Goal: Task Accomplishment & Management: Manage account settings

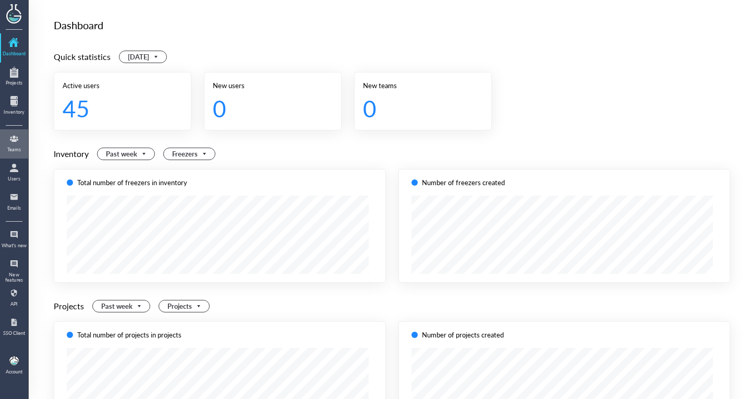
click at [11, 139] on div at bounding box center [14, 138] width 17 height 17
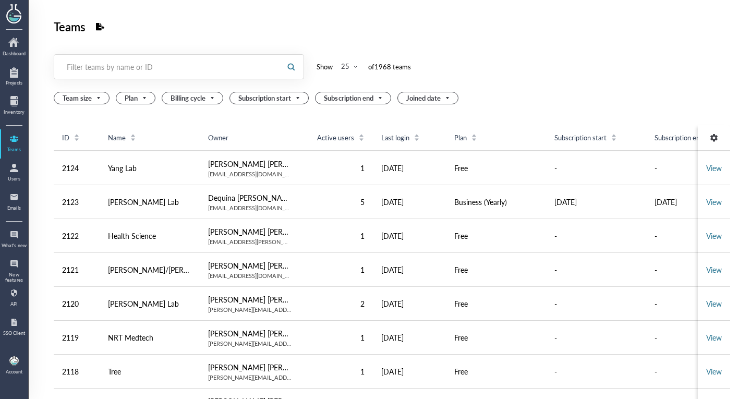
click at [101, 77] on div at bounding box center [166, 67] width 224 height 24
paste input "[EMAIL_ADDRESS][DOMAIN_NAME]"
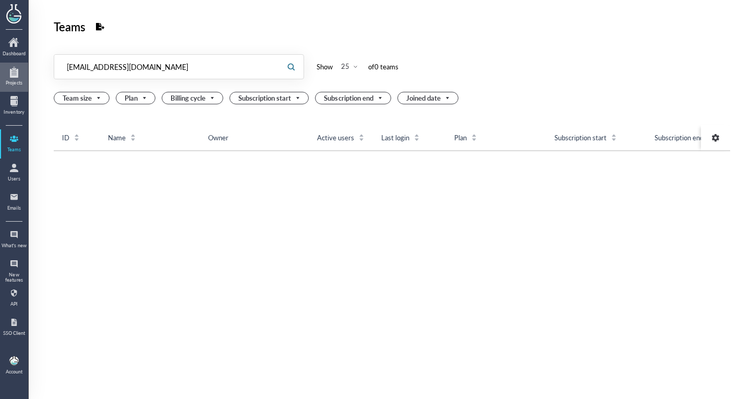
drag, startPoint x: 100, startPoint y: 70, endPoint x: 11, endPoint y: 82, distance: 88.9
click at [11, 82] on div "Dashboard Projects Inventory Teams Users Emails What's new New features API SSO…" at bounding box center [375, 199] width 751 height 399
type input "[DOMAIN_NAME]"
click at [15, 174] on div at bounding box center [14, 167] width 17 height 17
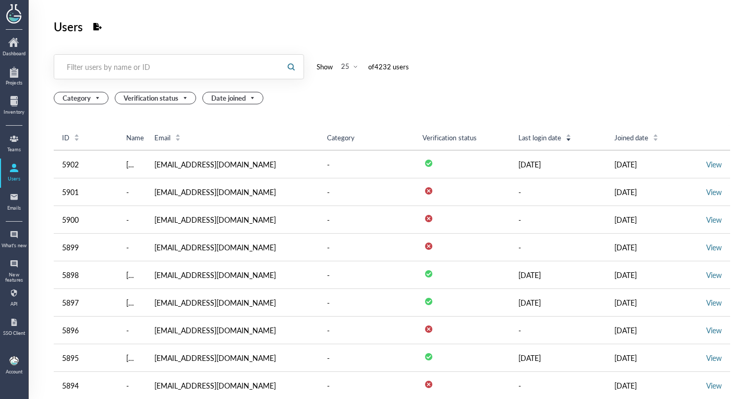
click at [115, 71] on div "Filter users by name or ID" at bounding box center [167, 67] width 201 height 10
paste input "[EMAIL_ADDRESS][DOMAIN_NAME]"
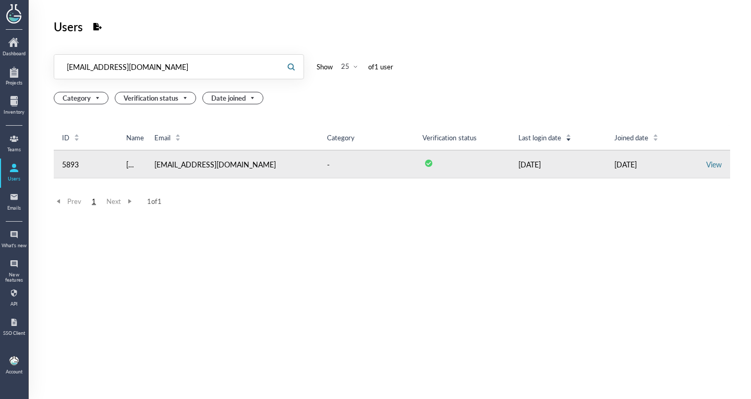
type input "[EMAIL_ADDRESS][DOMAIN_NAME]"
click at [714, 160] on td "View" at bounding box center [713, 164] width 32 height 28
click at [715, 163] on td "View" at bounding box center [713, 164] width 32 height 28
click at [708, 166] on link "View" at bounding box center [714, 164] width 16 height 10
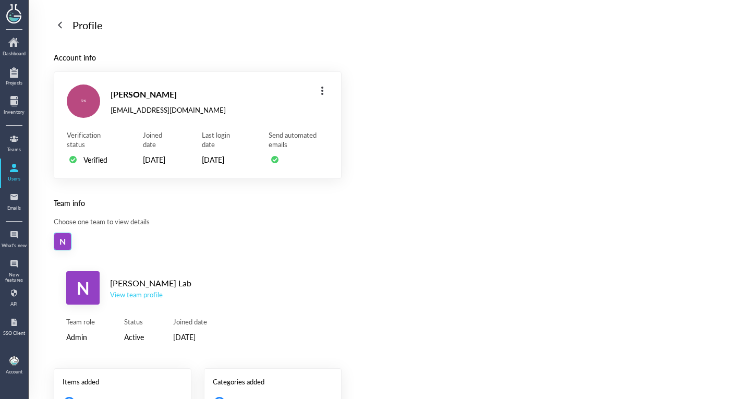
click at [145, 299] on div "View team profile" at bounding box center [150, 294] width 81 height 9
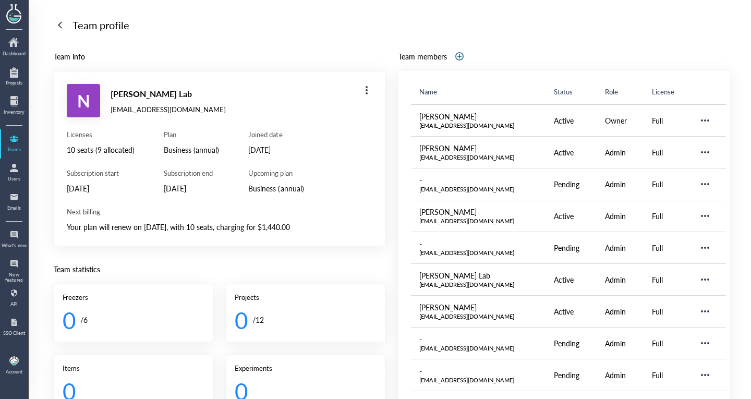
click at [355, 100] on div "N [PERSON_NAME] Lab [EMAIL_ADDRESS][DOMAIN_NAME] Licenses 10 seats (9 allocated…" at bounding box center [220, 158] width 332 height 175
click at [358, 97] on div at bounding box center [366, 90] width 17 height 17
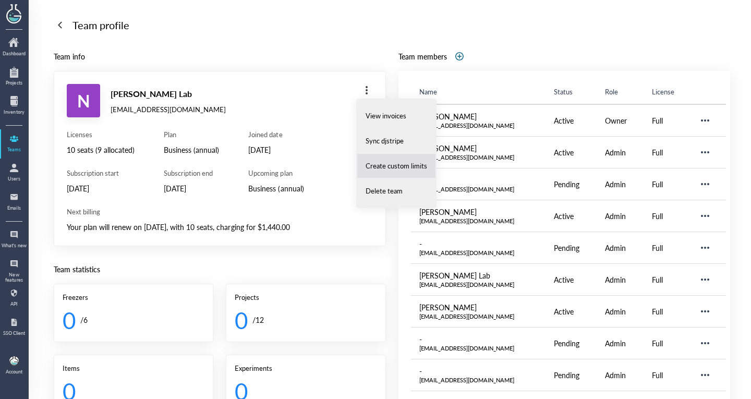
click at [372, 166] on span "Create custom limits" at bounding box center [396, 165] width 62 height 9
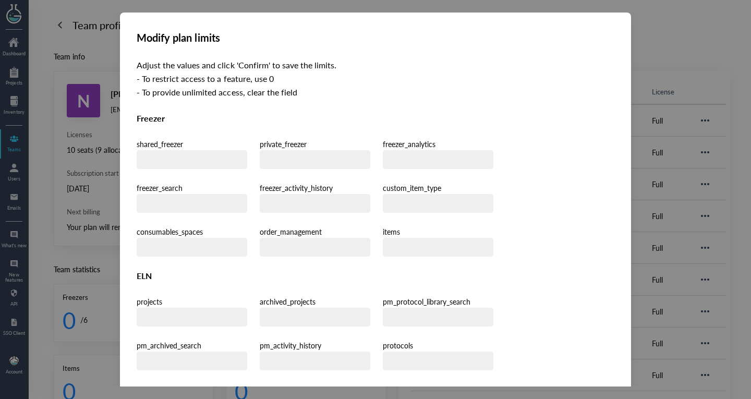
type input "6"
type input "1"
type input "12"
type input "4"
type input "3"
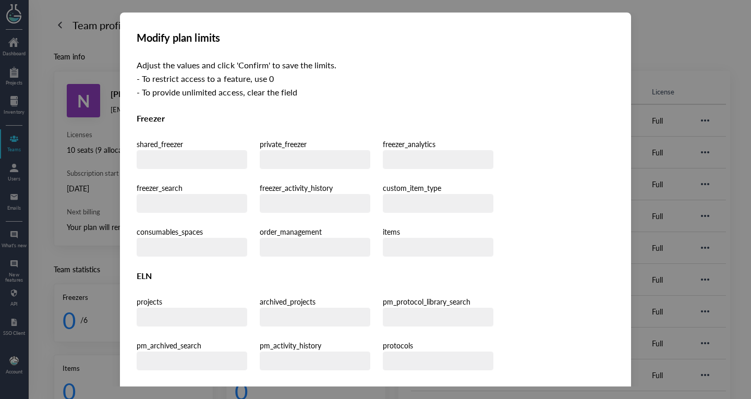
type input "12"
type input "20"
type input "0"
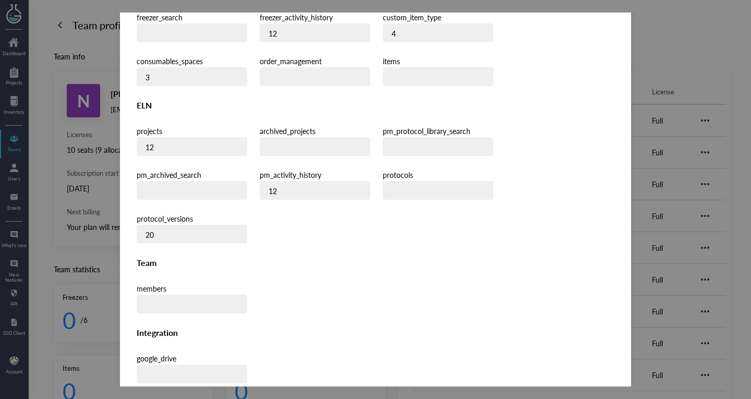
scroll to position [176, 0]
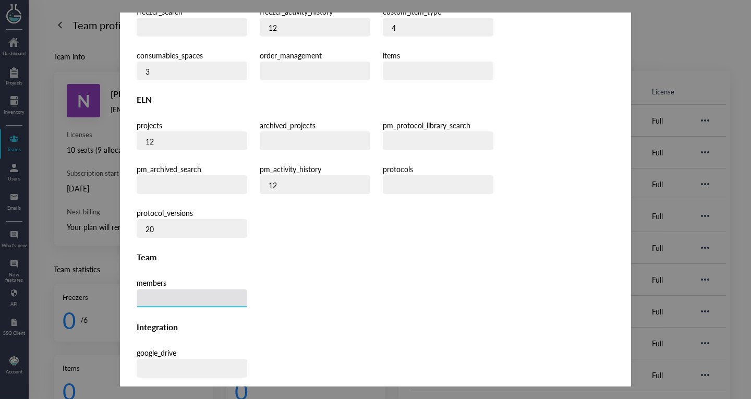
click at [210, 289] on input "number" at bounding box center [191, 298] width 109 height 19
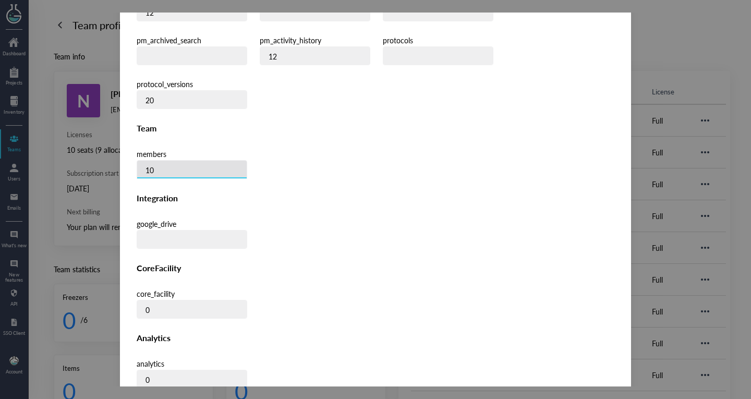
type input "10"
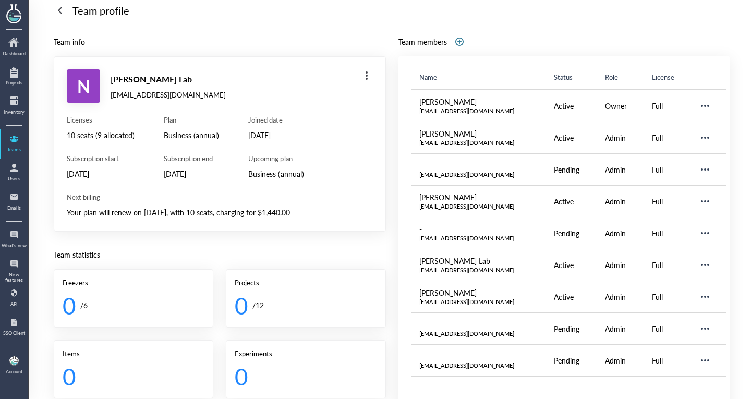
scroll to position [0, 0]
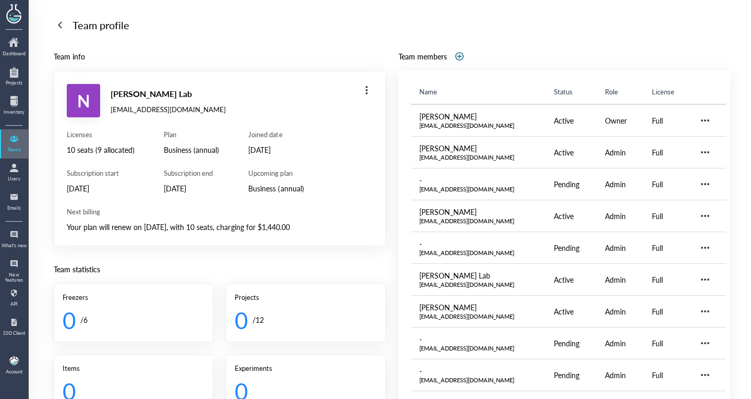
click at [27, 147] on div "Teams" at bounding box center [14, 149] width 26 height 5
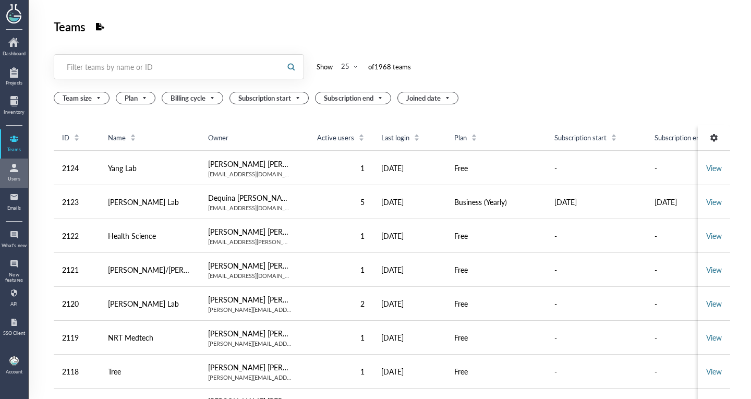
click at [18, 164] on div at bounding box center [14, 167] width 17 height 17
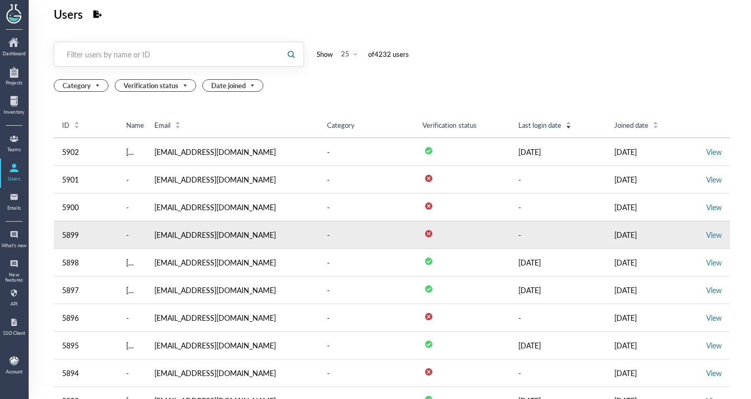
scroll to position [13, 0]
